Goal: Complete application form

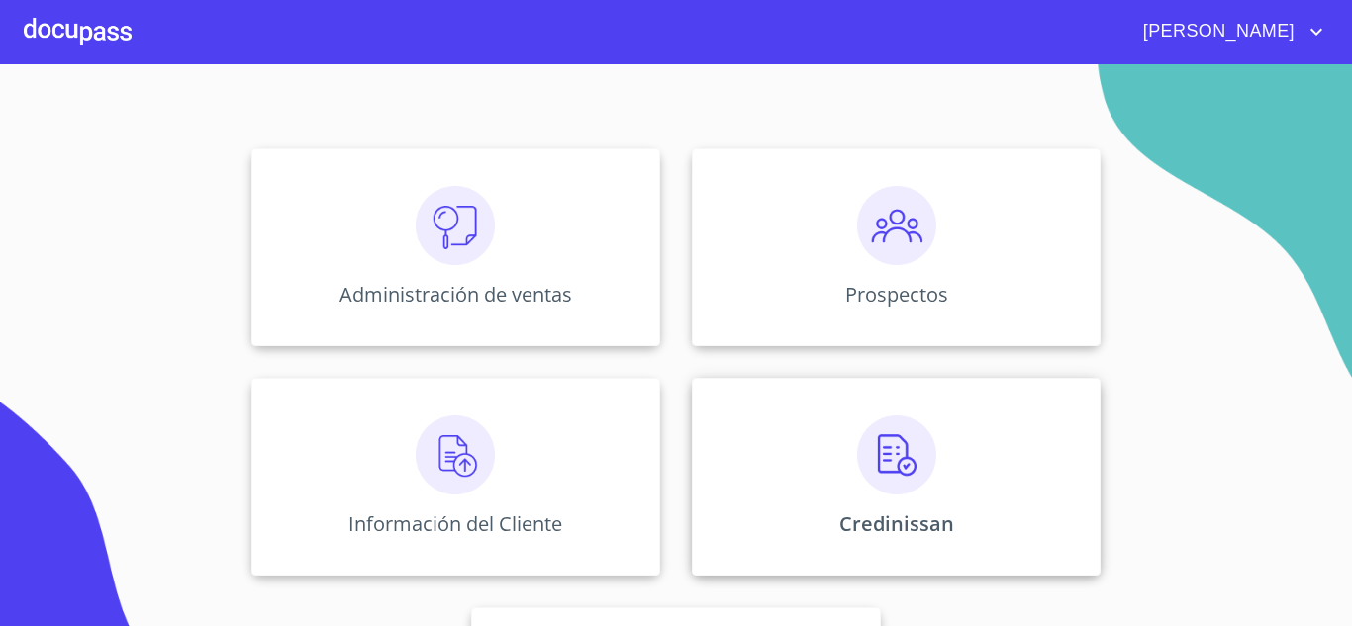
scroll to position [198, 0]
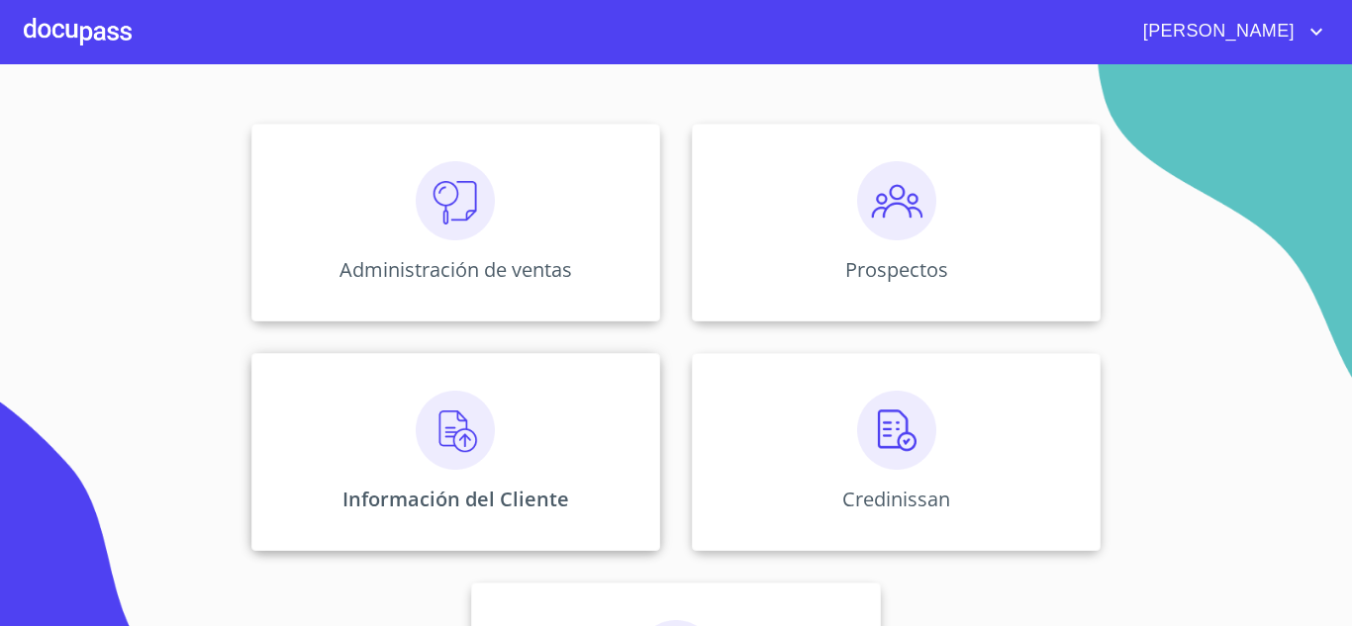
click at [473, 482] on div "Información del Cliente" at bounding box center [455, 452] width 409 height 198
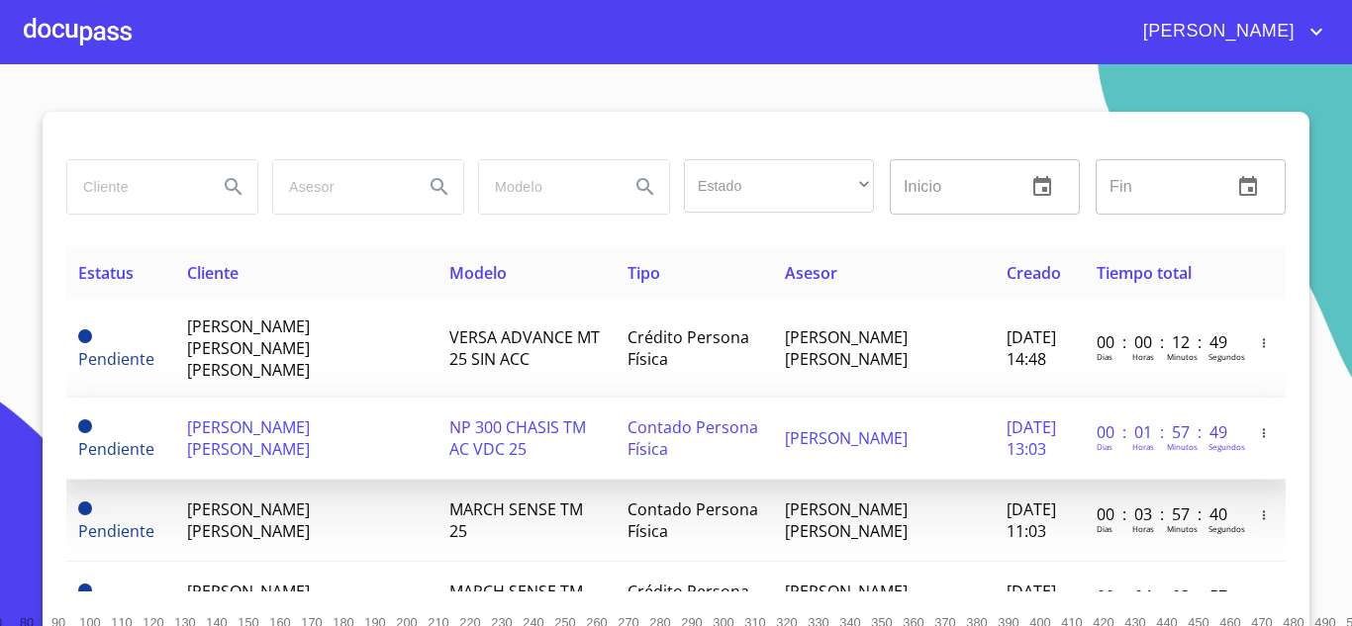
click at [298, 417] on span "[PERSON_NAME] [PERSON_NAME]" at bounding box center [248, 439] width 123 height 44
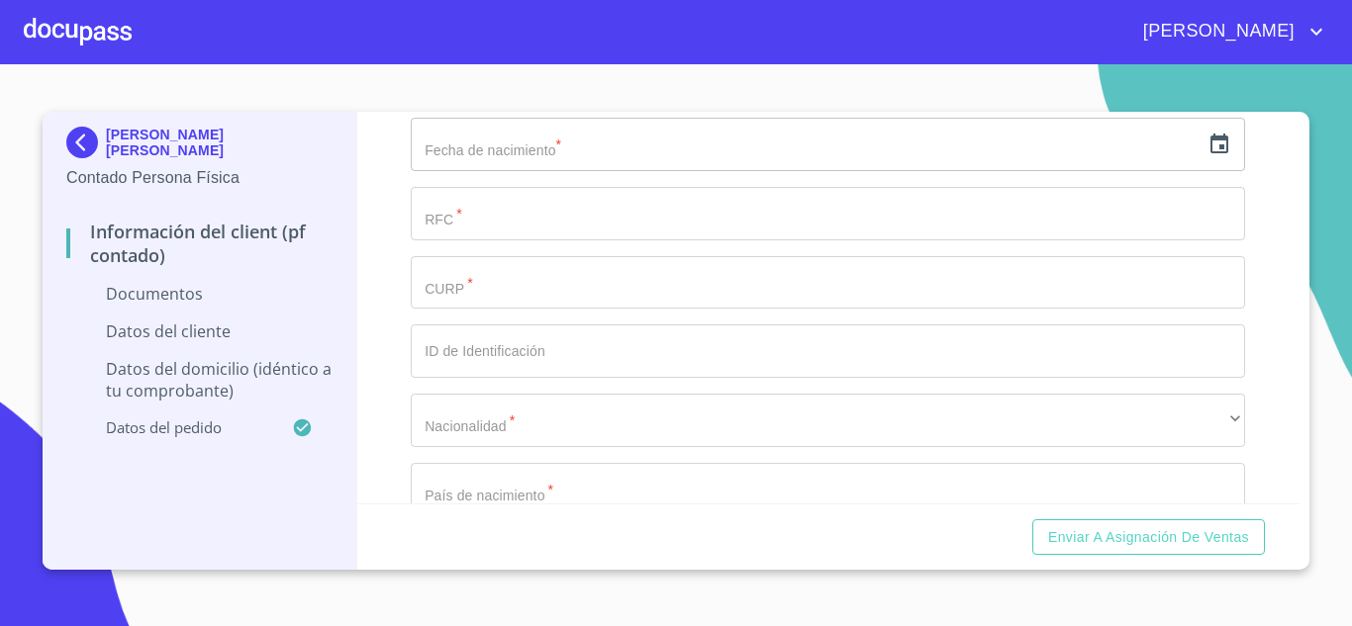
scroll to position [1880, 0]
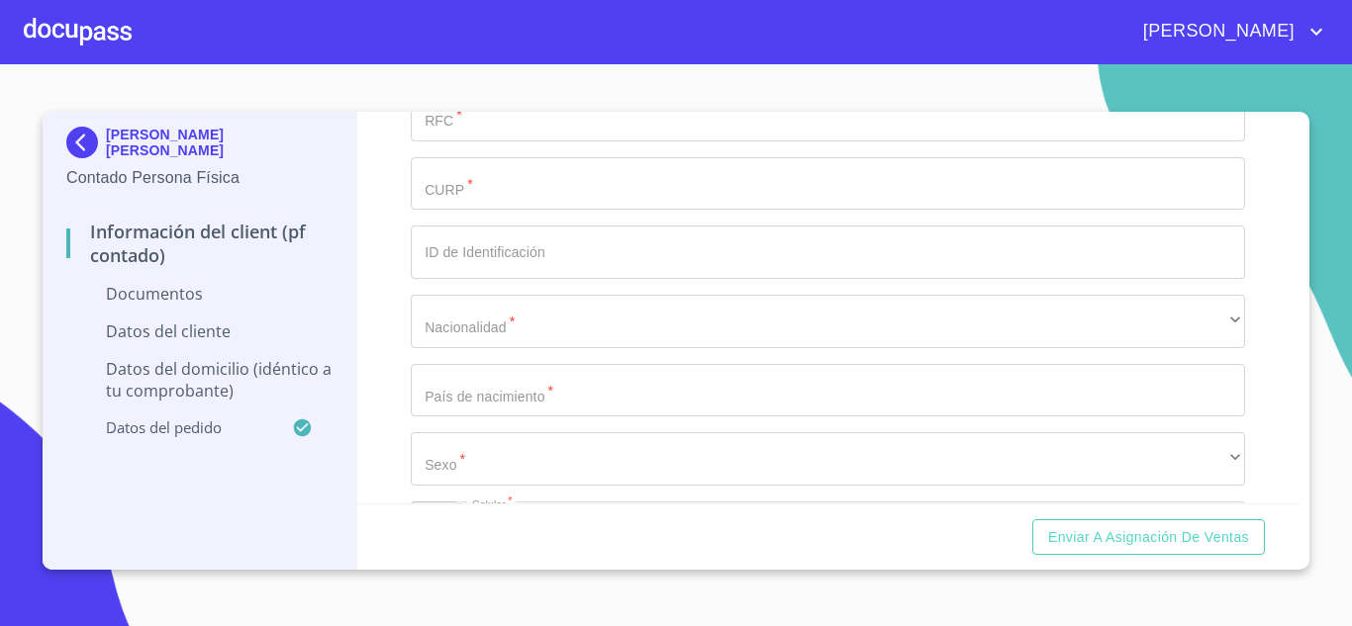
click at [488, 244] on input "Documento de identificación.   *" at bounding box center [828, 252] width 834 height 53
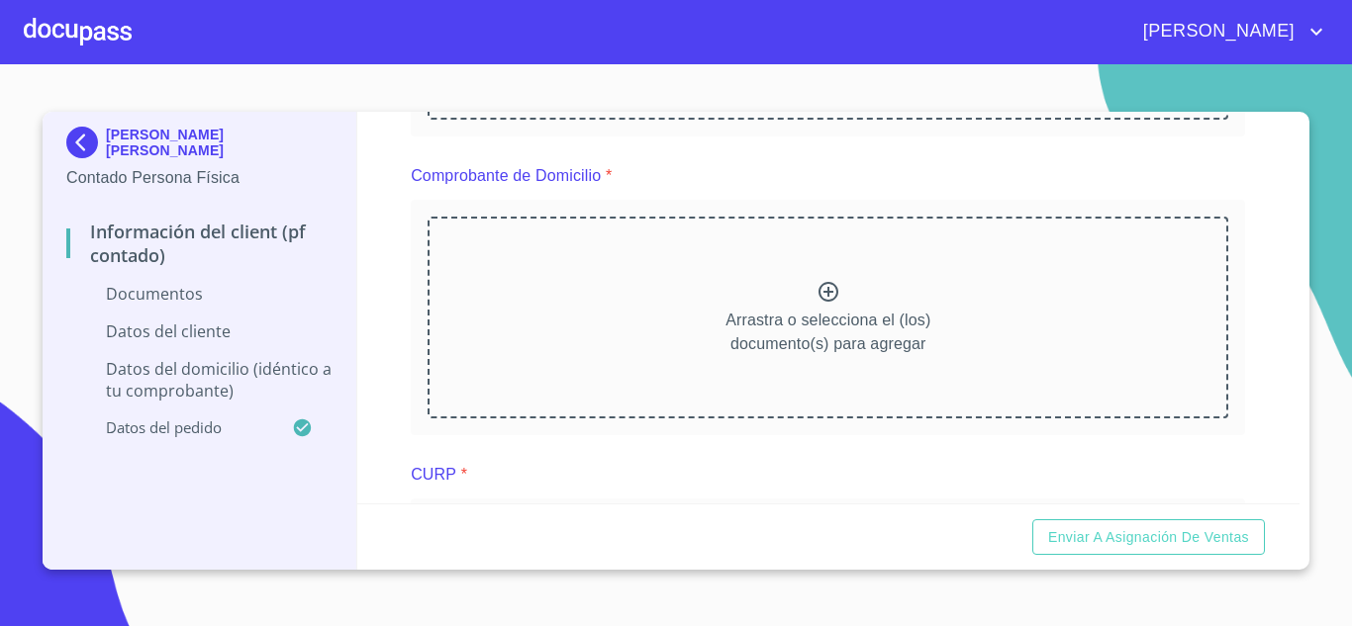
scroll to position [0, 0]
